Goal: Register for event/course

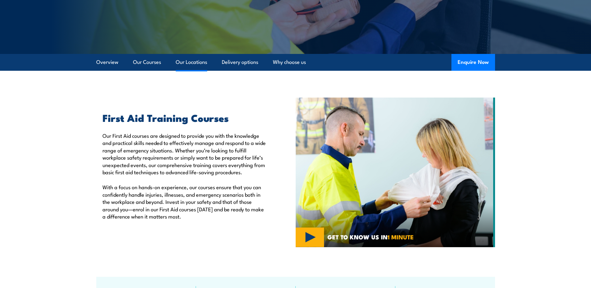
click at [190, 60] on link "Our Locations" at bounding box center [191, 62] width 31 height 17
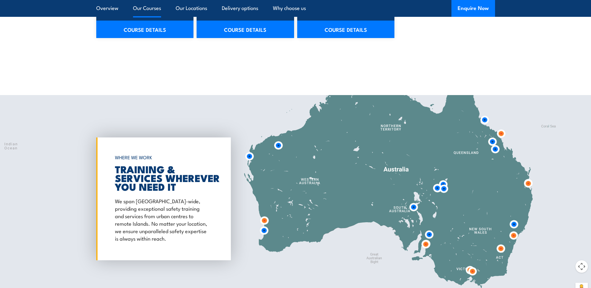
scroll to position [1140, 0]
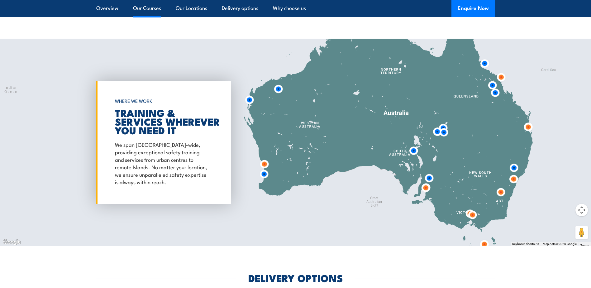
click at [155, 7] on link "Our Courses" at bounding box center [147, 8] width 28 height 17
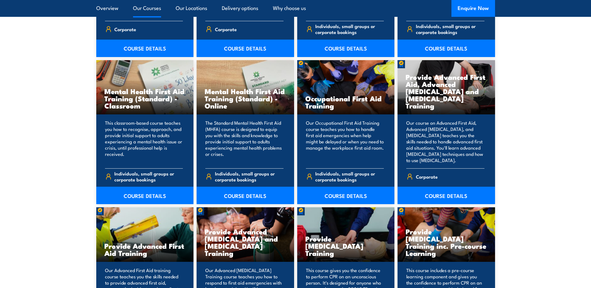
scroll to position [628, 0]
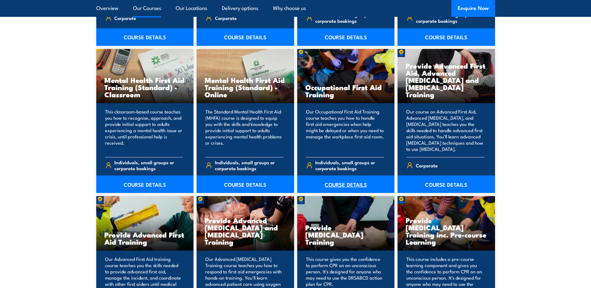
click at [347, 186] on link "COURSE DETAILS" at bounding box center [345, 183] width 97 height 17
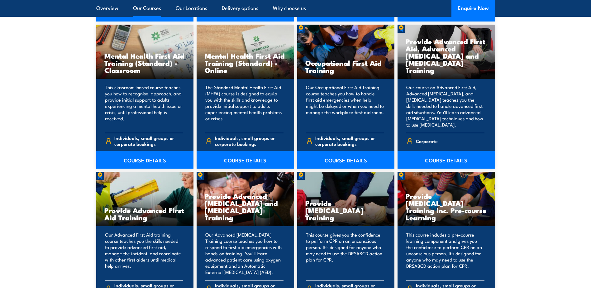
scroll to position [659, 0]
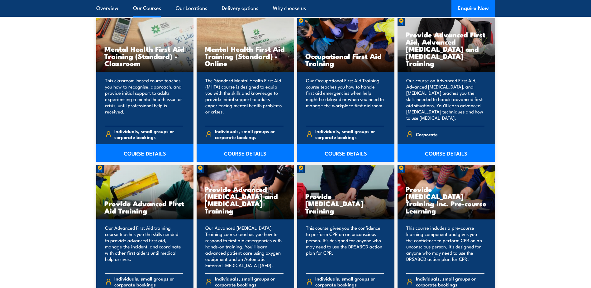
click at [343, 153] on link "COURSE DETAILS" at bounding box center [345, 152] width 97 height 17
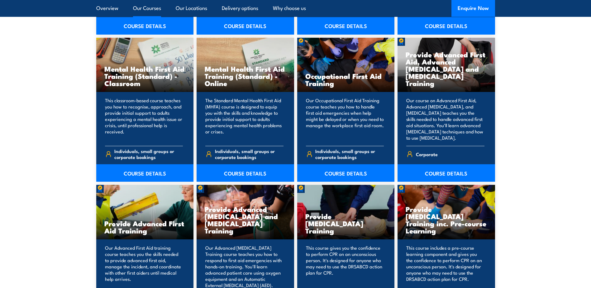
scroll to position [628, 0]
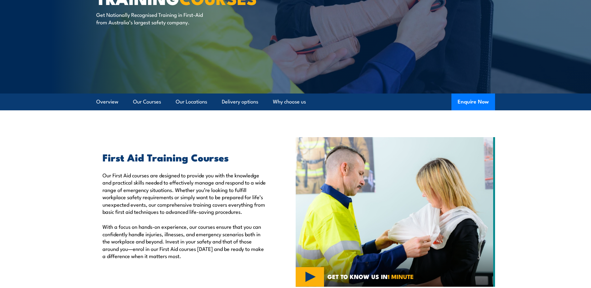
scroll to position [125, 0]
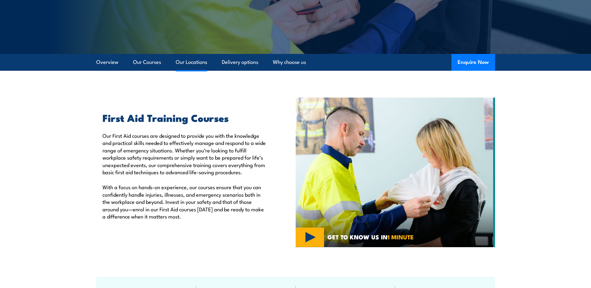
click at [193, 62] on link "Our Locations" at bounding box center [191, 62] width 31 height 17
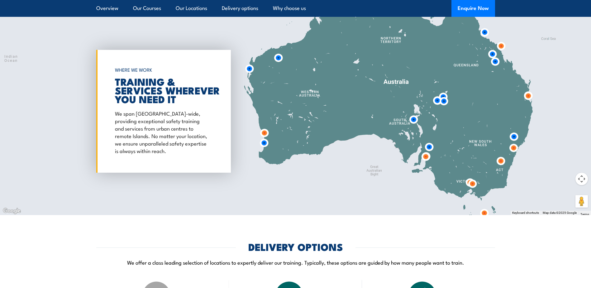
scroll to position [1178, 0]
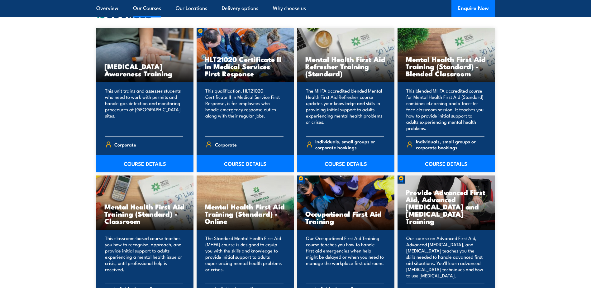
scroll to position [470, 0]
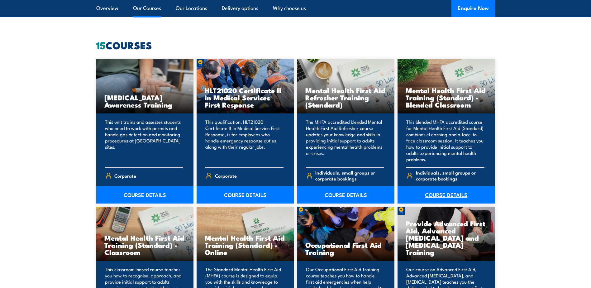
click at [444, 191] on link "COURSE DETAILS" at bounding box center [445, 194] width 97 height 17
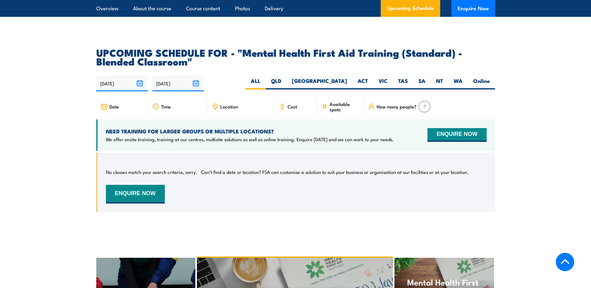
scroll to position [1183, 0]
click at [286, 86] on label "QLD" at bounding box center [276, 83] width 21 height 12
click at [285, 81] on input "QLD" at bounding box center [283, 79] width 4 height 4
radio input "true"
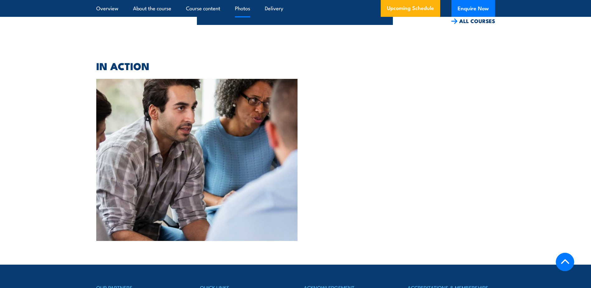
scroll to position [1454, 0]
